Goal: Find specific page/section: Find specific page/section

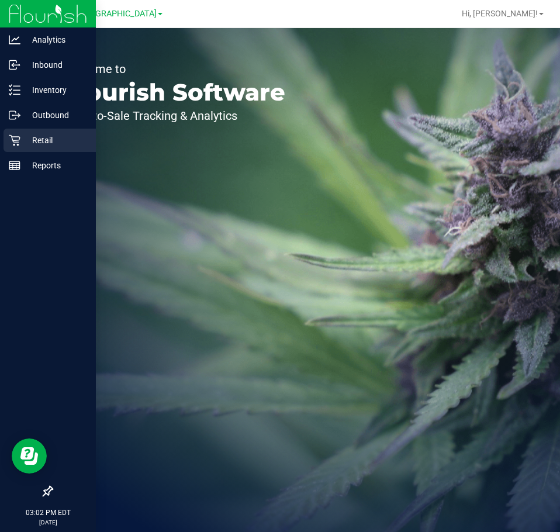
click at [5, 151] on div "Retail" at bounding box center [50, 140] width 92 height 23
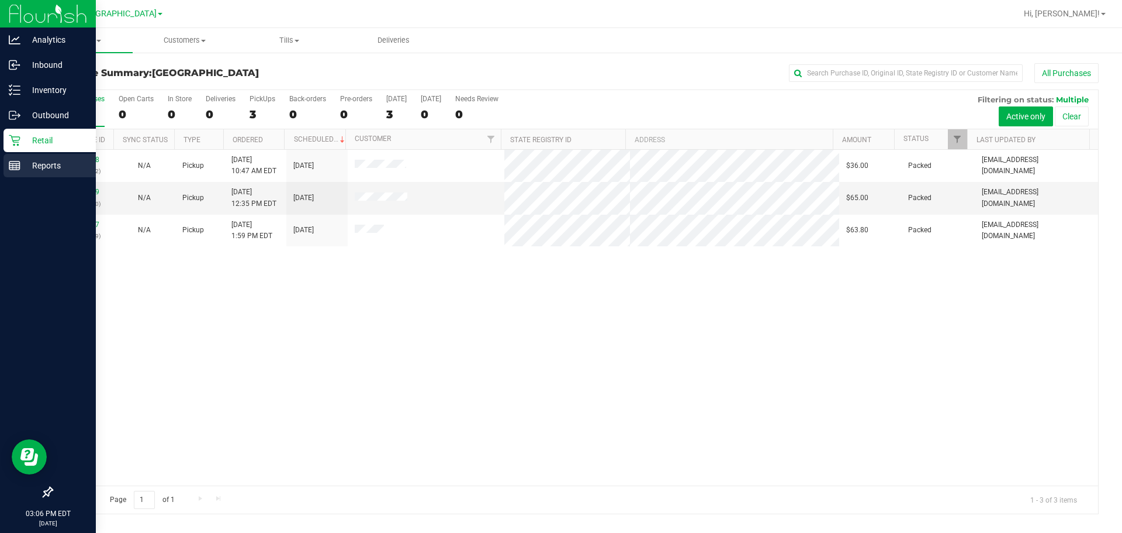
click at [27, 167] on p "Reports" at bounding box center [55, 165] width 70 height 14
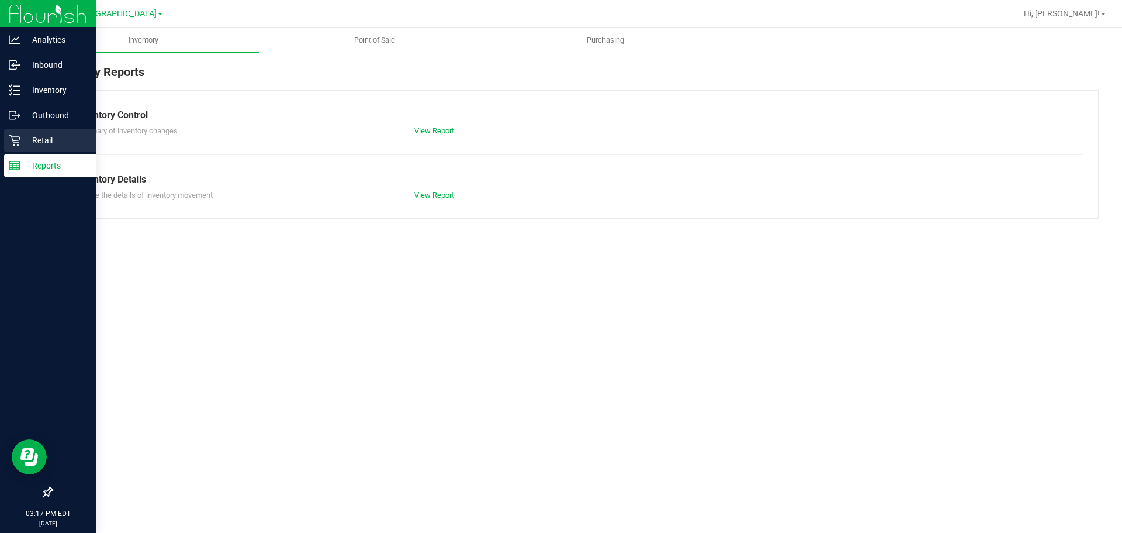
click at [33, 140] on p "Retail" at bounding box center [55, 140] width 70 height 14
